Goal: Find specific page/section: Find specific page/section

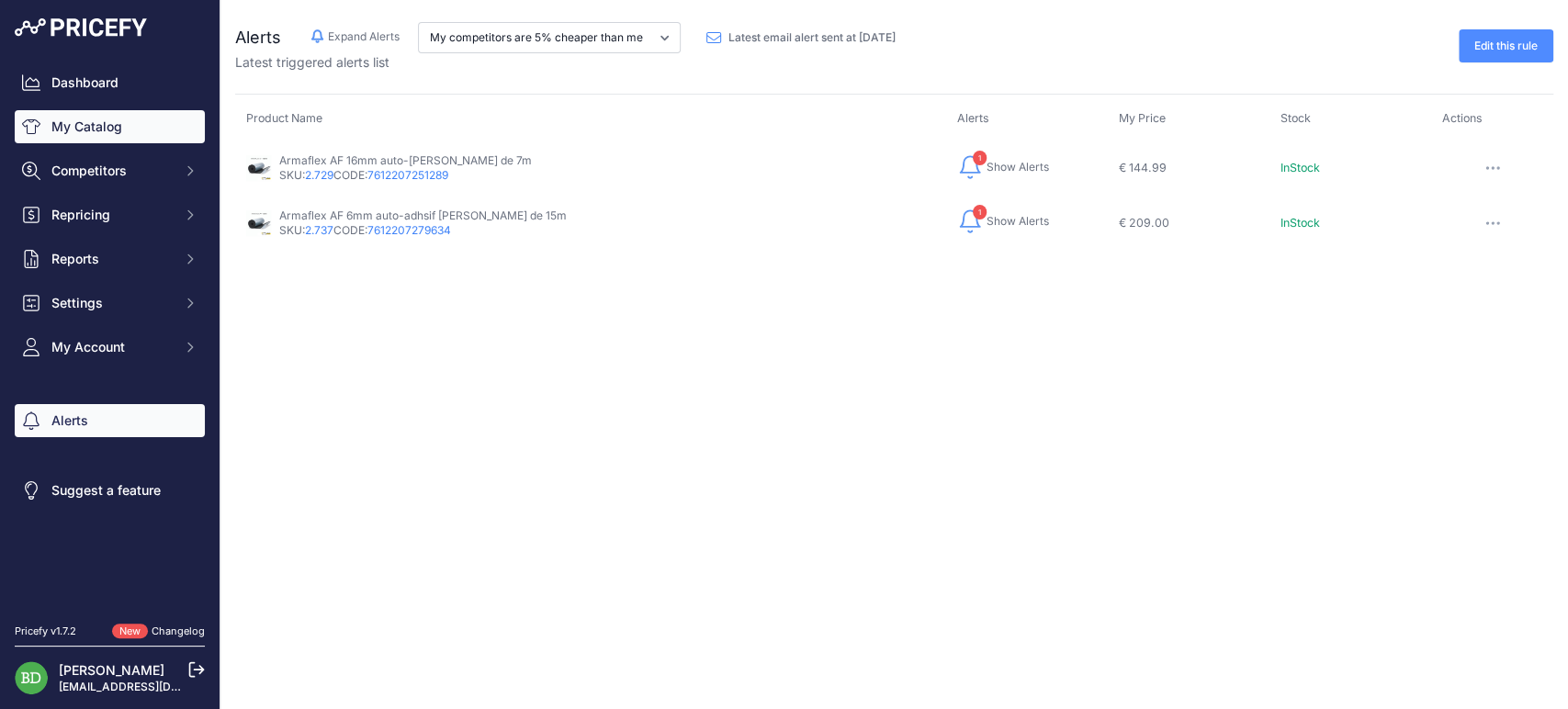
click at [137, 116] on link "My Catalog" at bounding box center [110, 126] width 190 height 33
click at [132, 137] on link "My Catalog" at bounding box center [110, 126] width 190 height 33
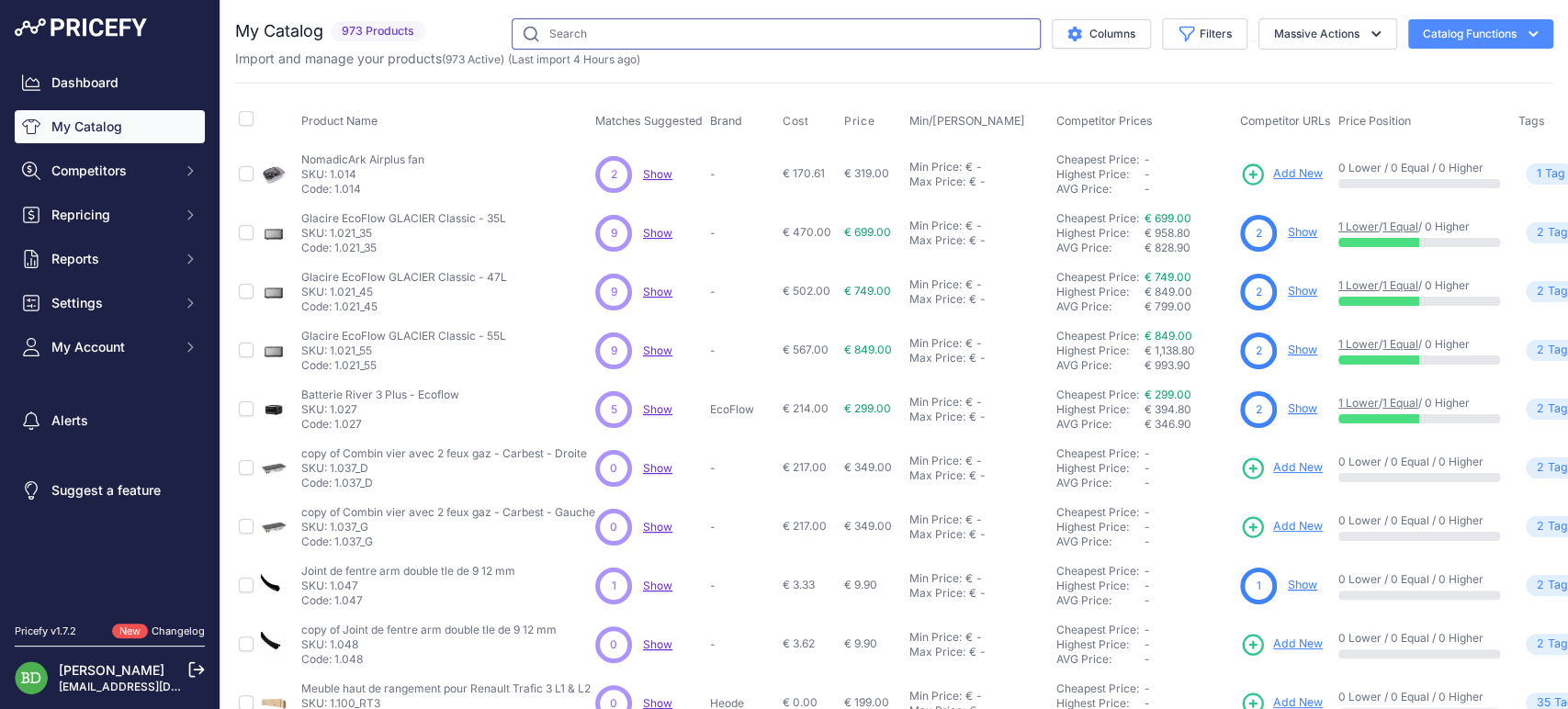
click at [867, 37] on input "text" at bounding box center [776, 33] width 529 height 31
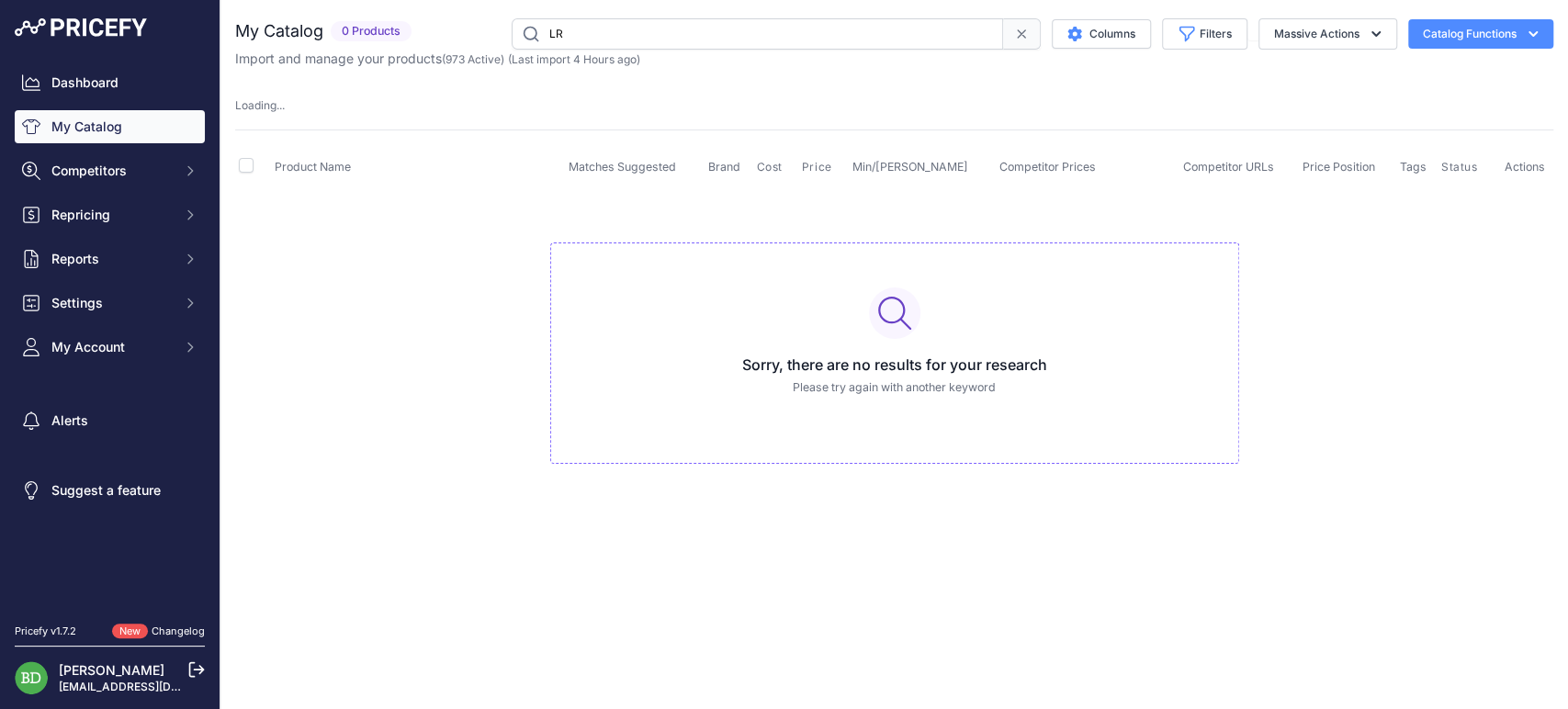
type input "L"
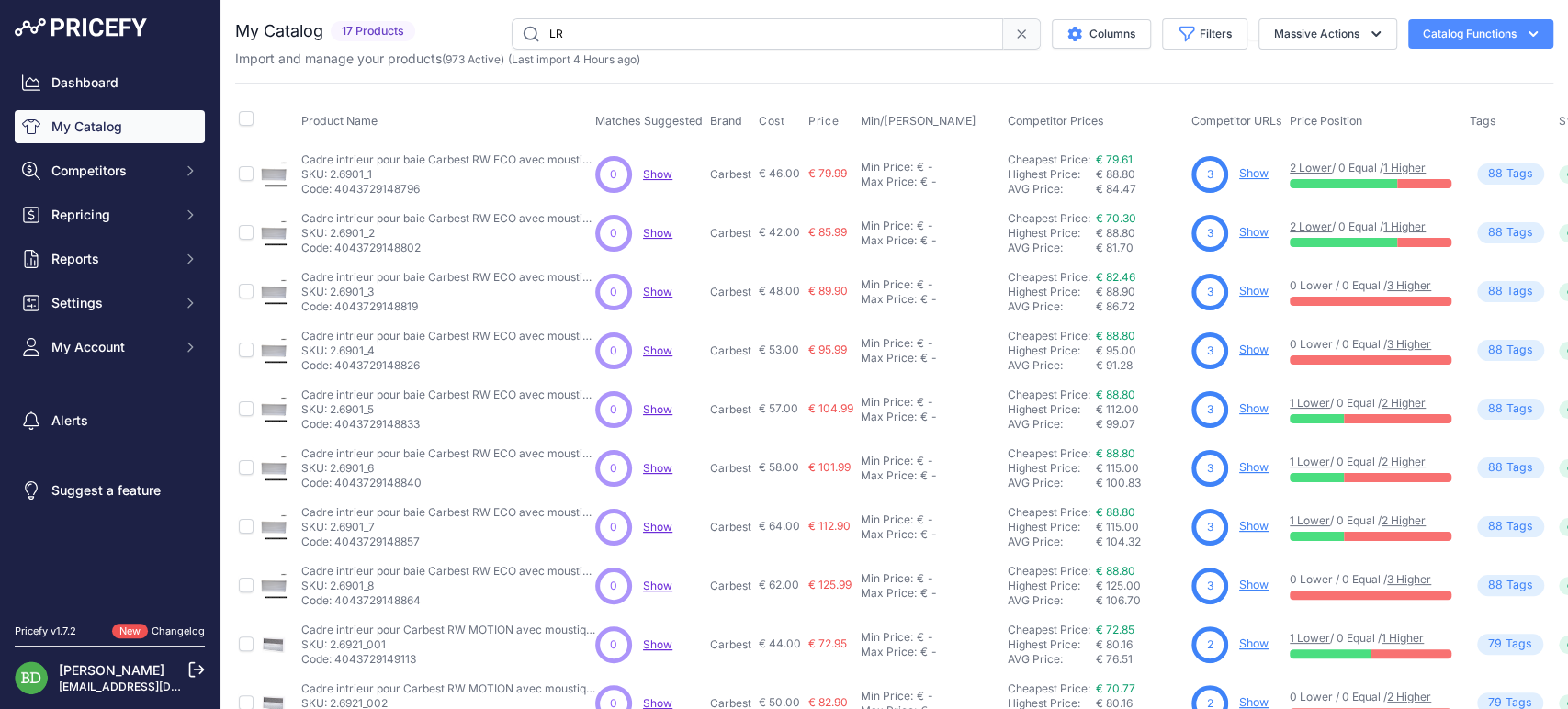
click at [612, 37] on input "LR" at bounding box center [757, 33] width 491 height 31
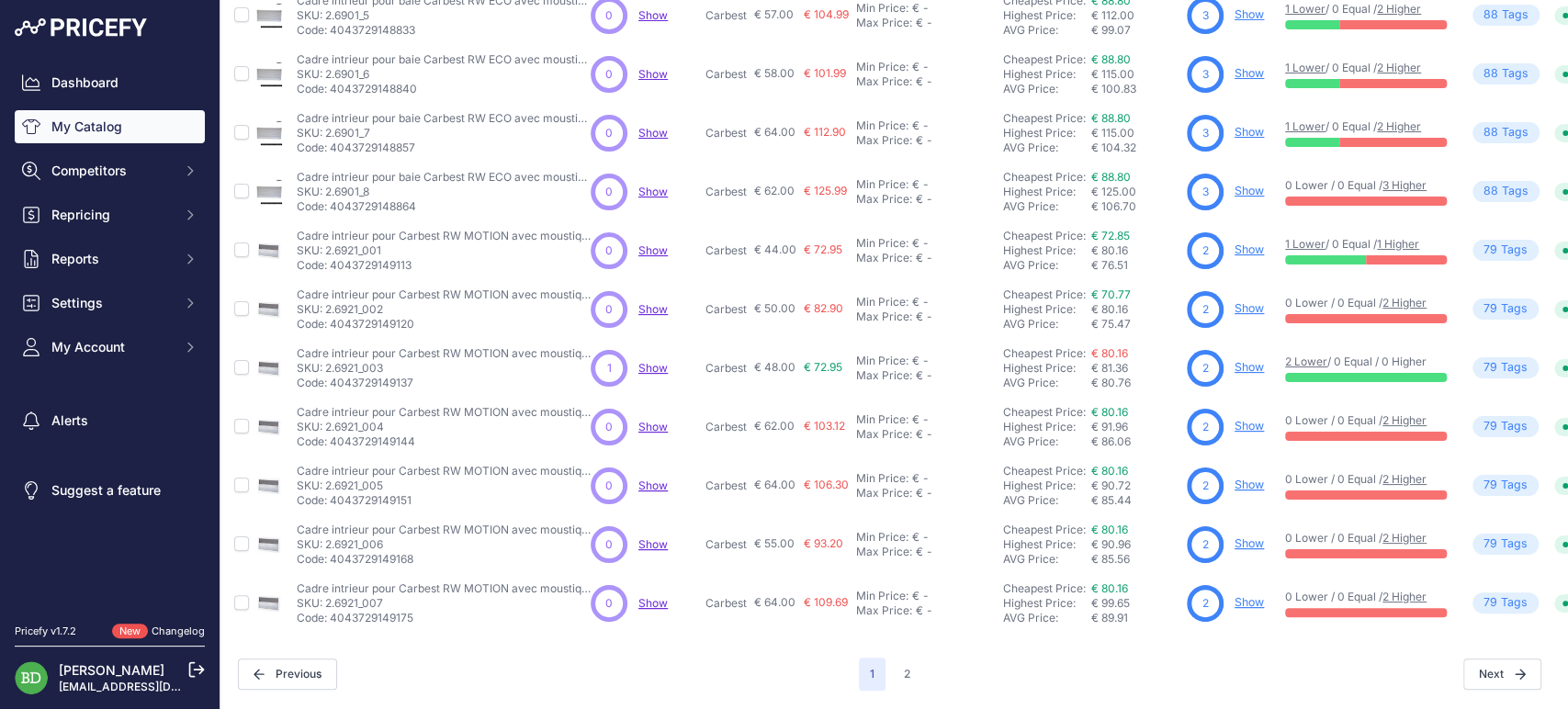
scroll to position [407, 0]
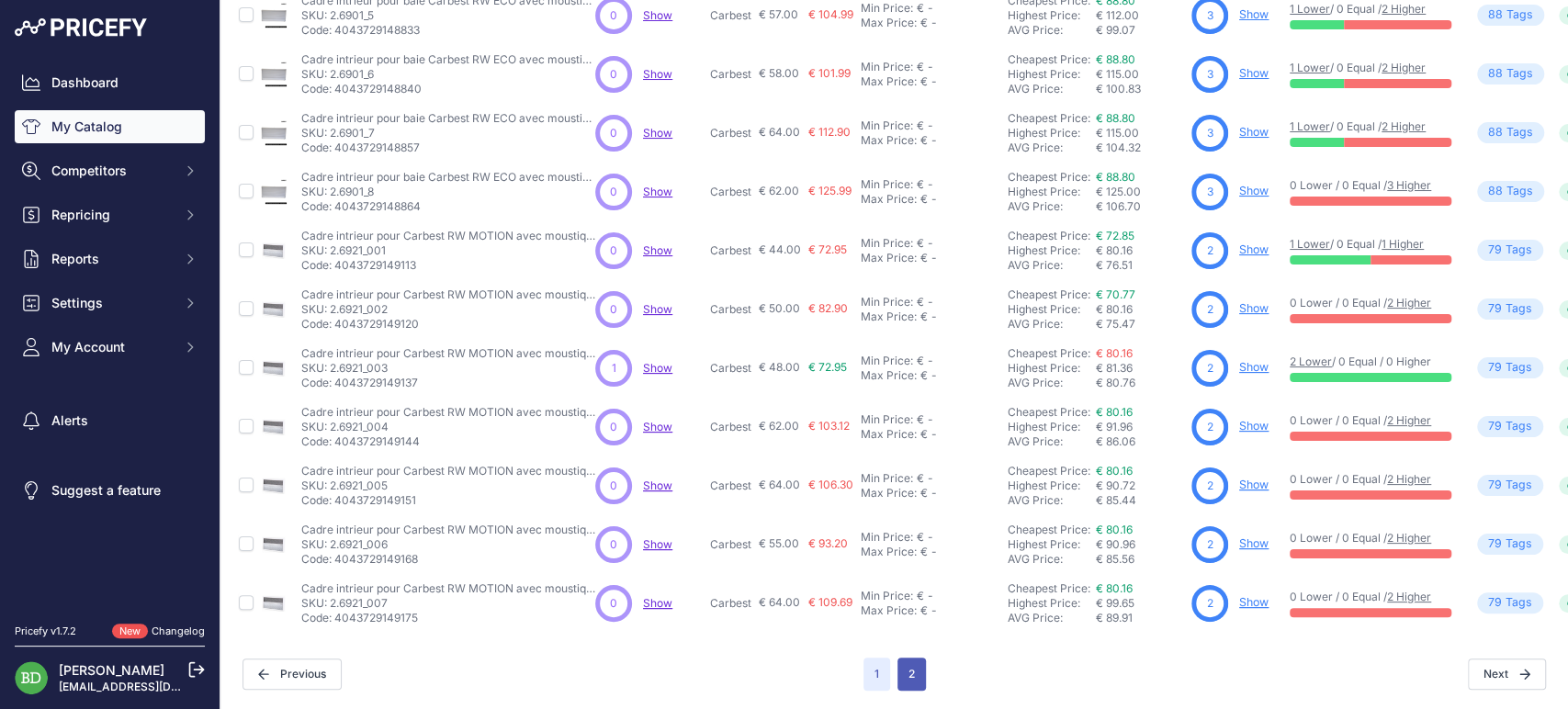
click at [903, 670] on button "2" at bounding box center [912, 673] width 29 height 33
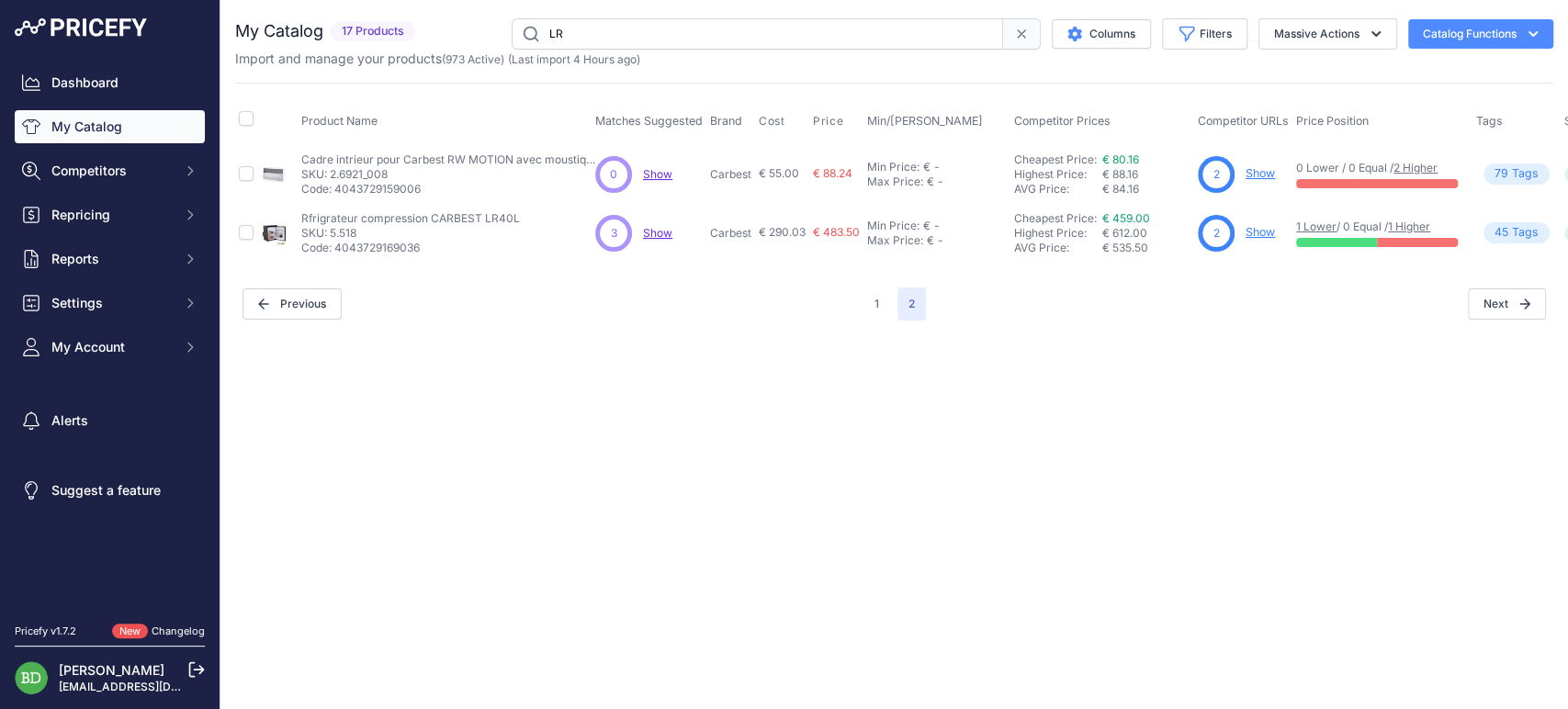
click at [606, 38] on input "LR" at bounding box center [757, 33] width 491 height 31
type input "L"
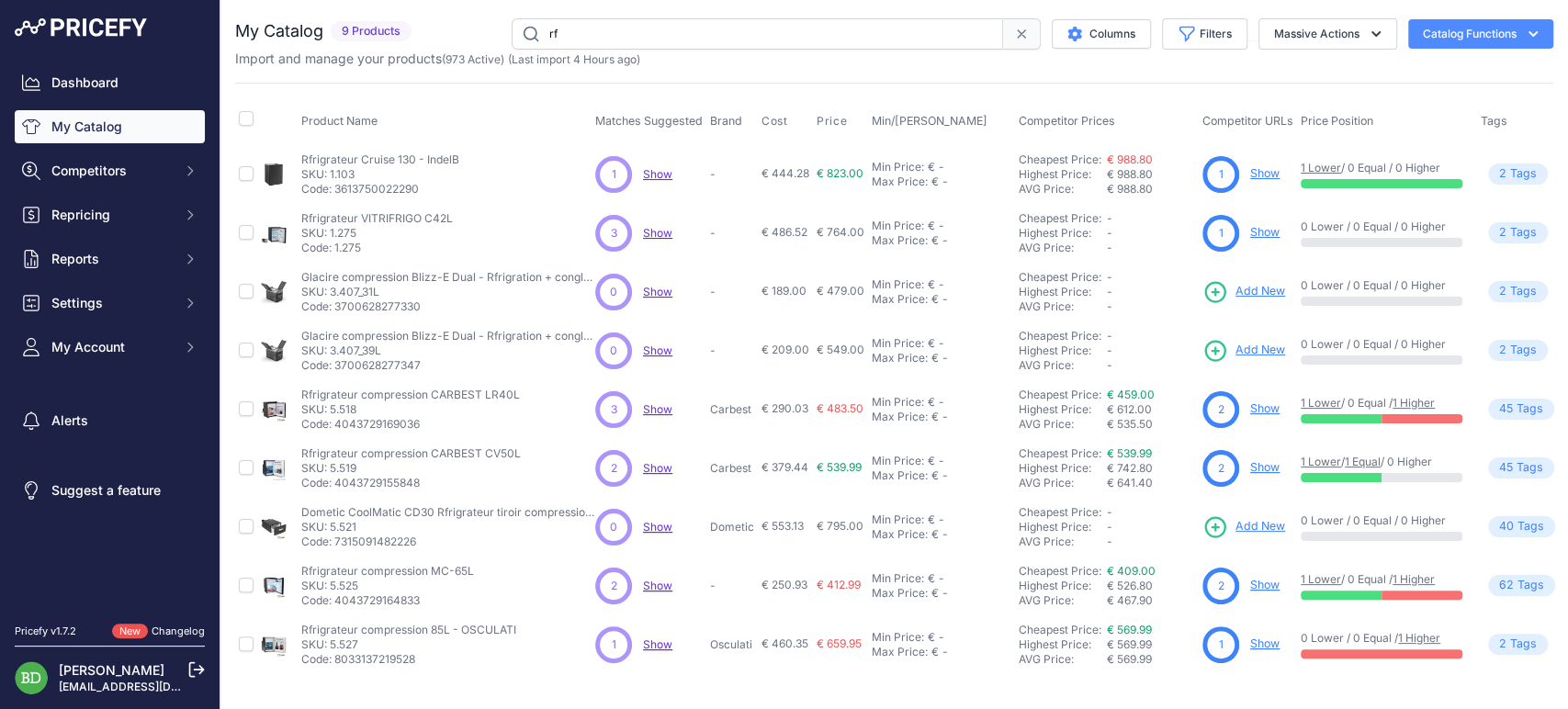
type input "r"
type input "LR"
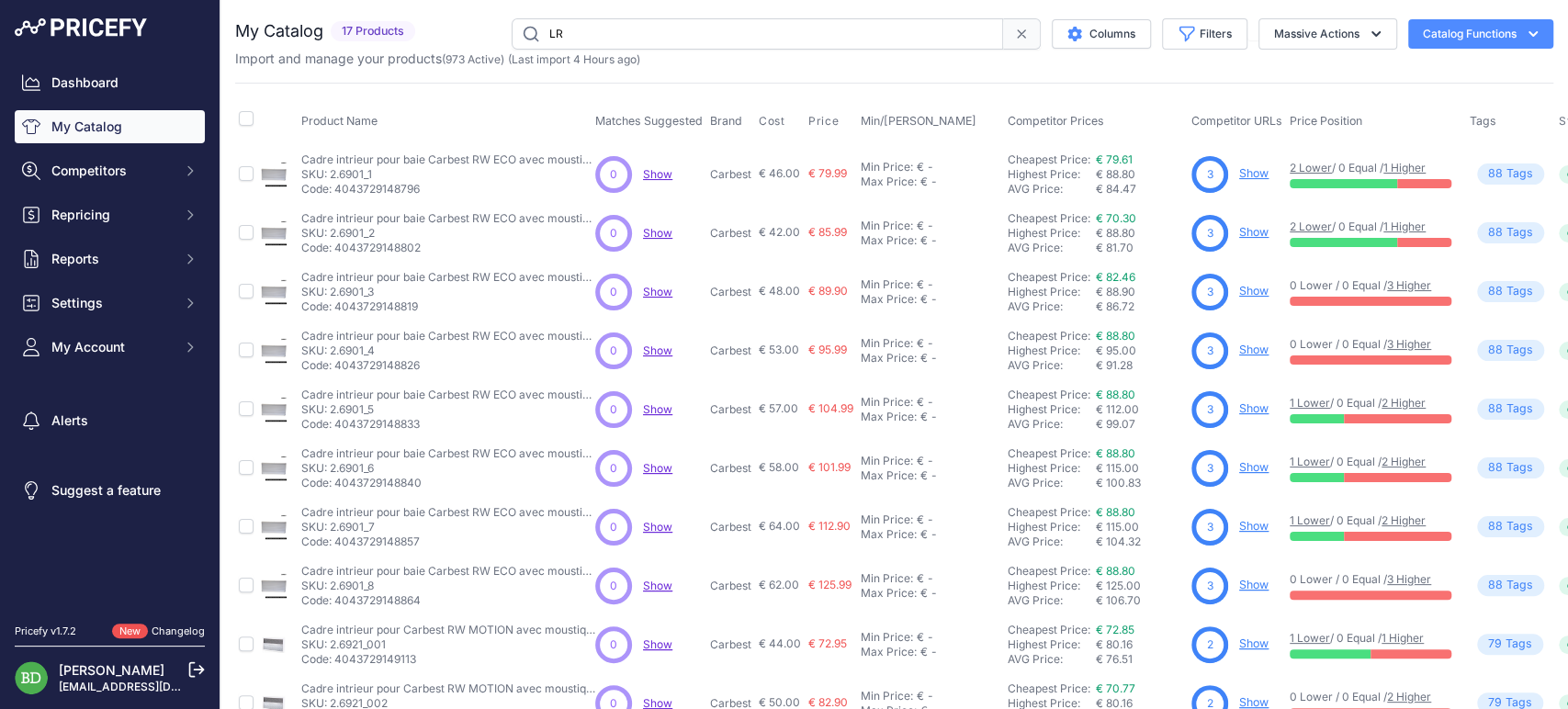
scroll to position [407, 0]
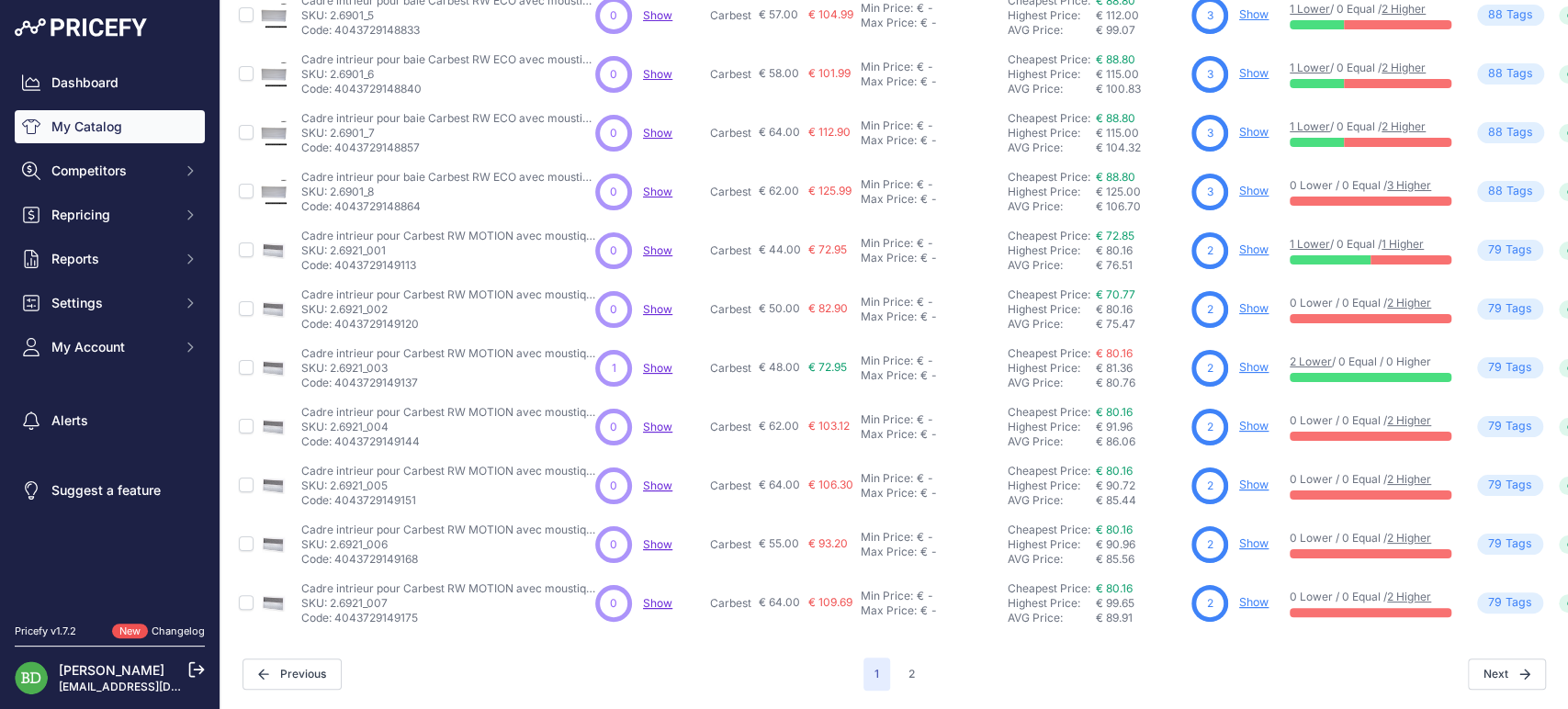
click at [925, 663] on div "Next" at bounding box center [1235, 673] width 621 height 31
click at [903, 657] on button "2" at bounding box center [912, 673] width 29 height 33
